Goal: Information Seeking & Learning: Get advice/opinions

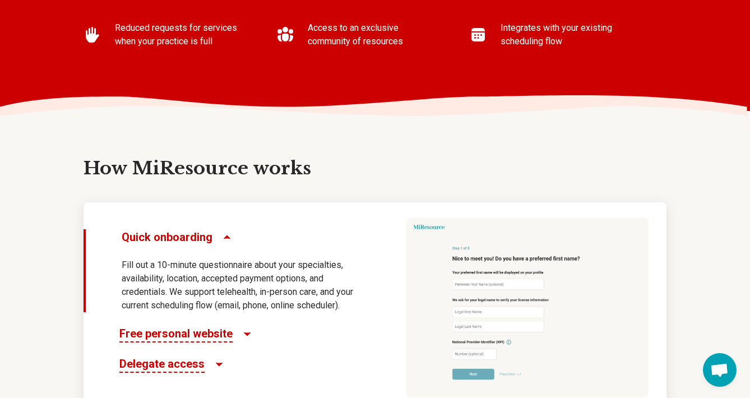
scroll to position [495, 0]
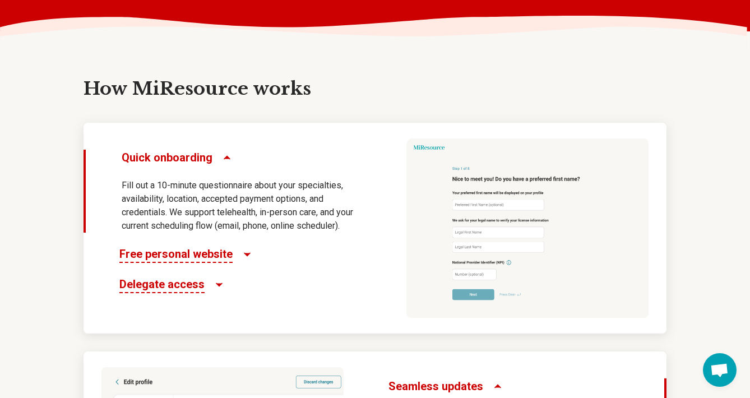
click at [206, 257] on span "Free personal website" at bounding box center [175, 254] width 113 height 17
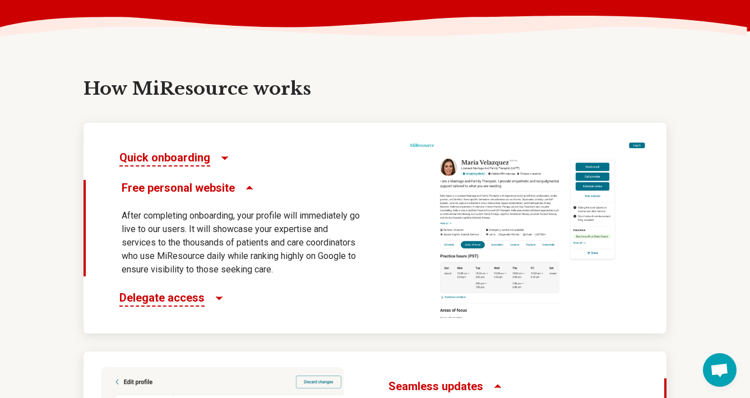
click at [219, 184] on span "Free personal website" at bounding box center [178, 188] width 113 height 16
click at [244, 188] on icon "Free personal website" at bounding box center [249, 187] width 11 height 11
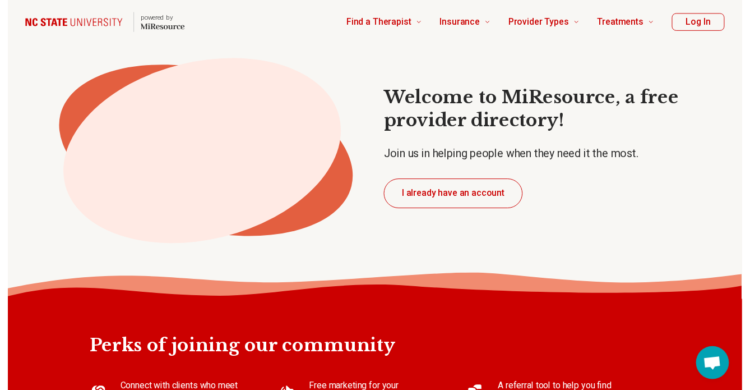
scroll to position [0, 0]
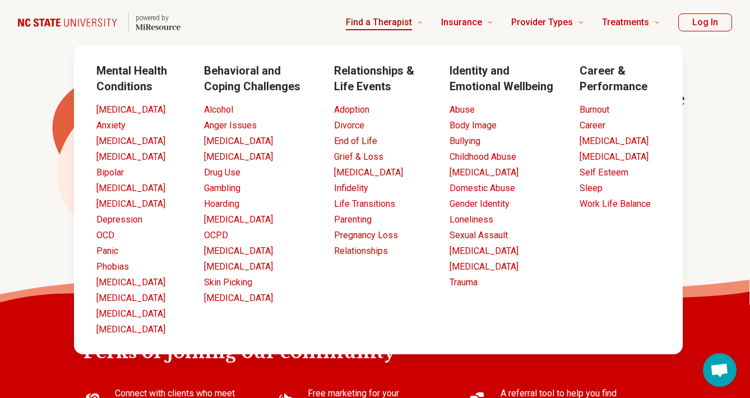
click at [385, 22] on span "Find a Therapist" at bounding box center [379, 23] width 66 height 16
click at [113, 124] on link "Anxiety" at bounding box center [110, 125] width 29 height 11
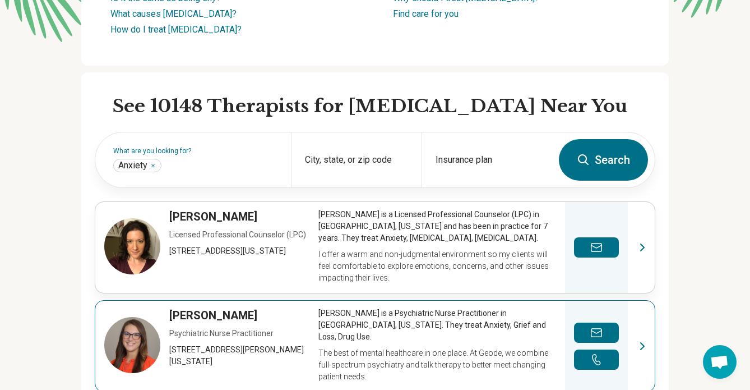
scroll to position [168, 0]
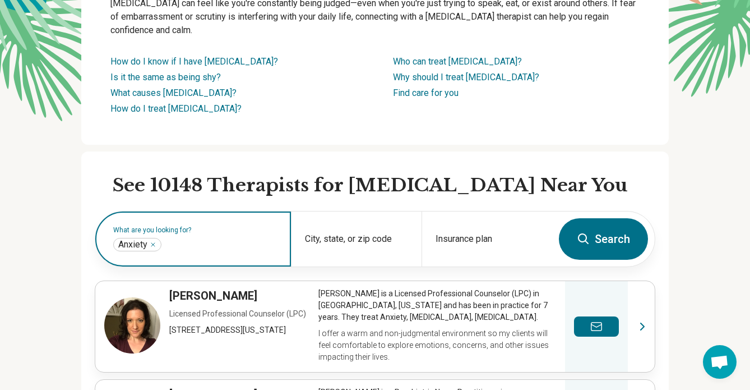
click at [156, 243] on icon "Remove" at bounding box center [153, 244] width 7 height 7
click at [190, 233] on label "What are you looking for?" at bounding box center [195, 230] width 164 height 7
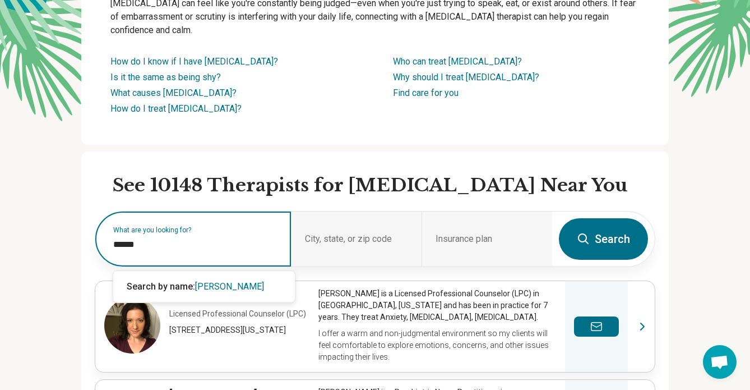
type input "*******"
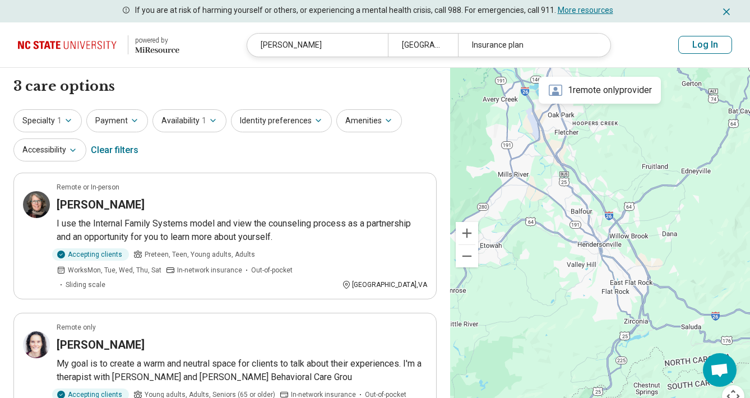
click at [699, 44] on button "Log In" at bounding box center [705, 45] width 54 height 18
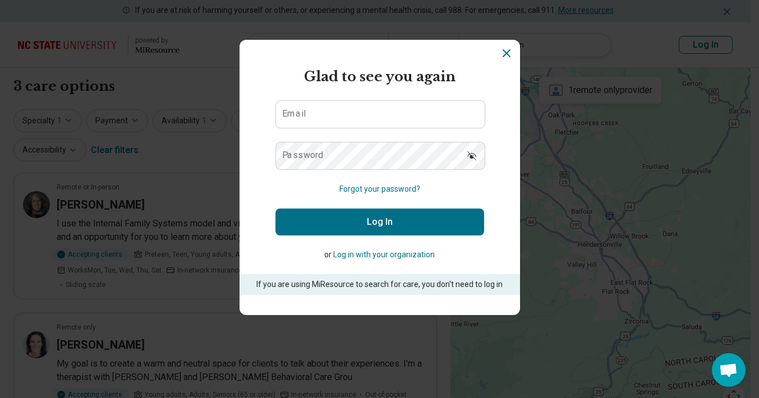
click at [506, 53] on icon "Dismiss" at bounding box center [506, 53] width 7 height 7
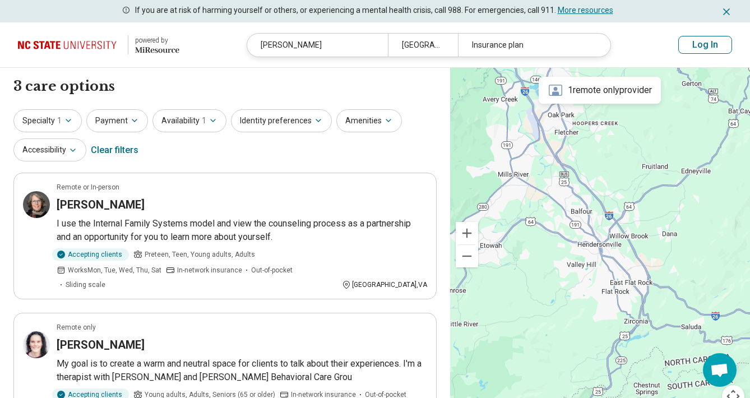
click at [85, 44] on img at bounding box center [69, 44] width 103 height 27
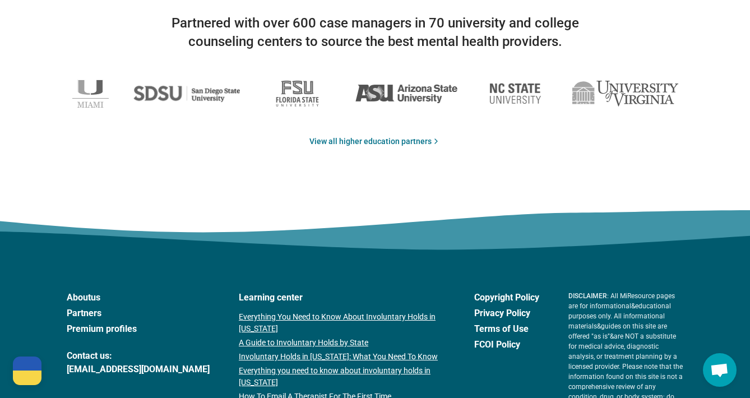
scroll to position [1978, 0]
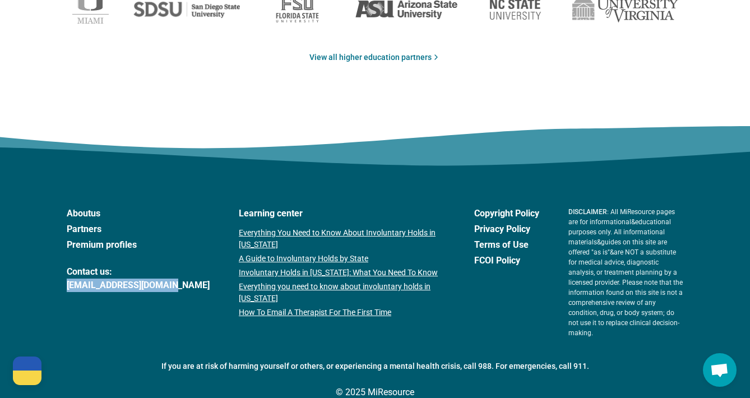
drag, startPoint x: 64, startPoint y: 280, endPoint x: 175, endPoint y: 281, distance: 111.0
click at [178, 281] on footer "About us Partners Premium profiles Contact us: [EMAIL_ADDRESS][DOMAIN_NAME] Lea…" at bounding box center [375, 301] width 750 height 242
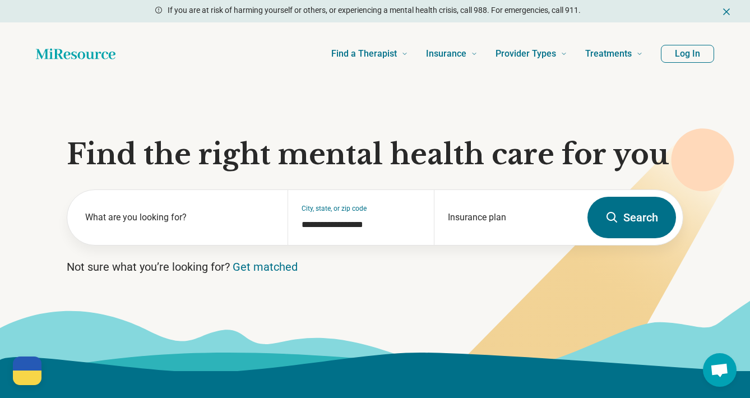
scroll to position [0, 0]
